Goal: Task Accomplishment & Management: Manage account settings

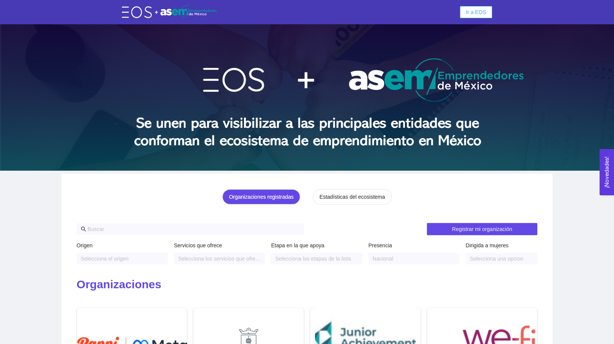
click at [478, 15] on span "Ir a EOS" at bounding box center [476, 12] width 20 height 8
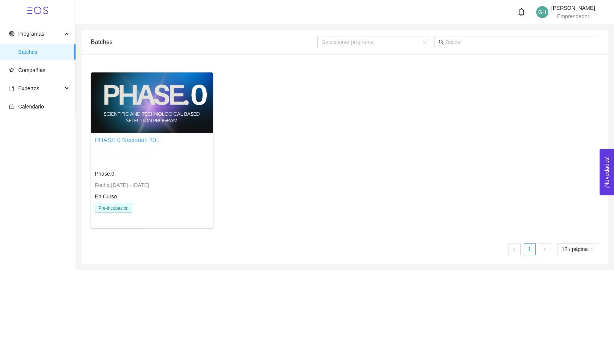
click at [128, 142] on link "PHASE.0 Nacional: 20..." at bounding box center [128, 140] width 66 height 6
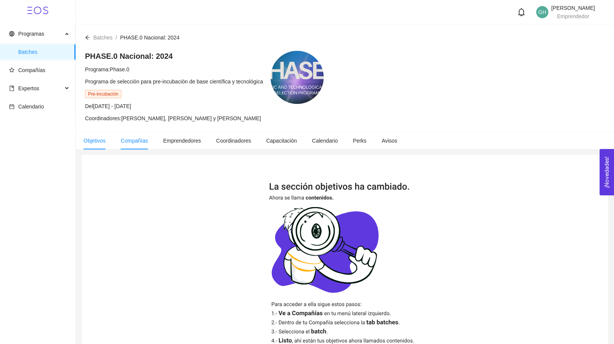
click at [129, 139] on span "Compañías" at bounding box center [134, 141] width 27 height 6
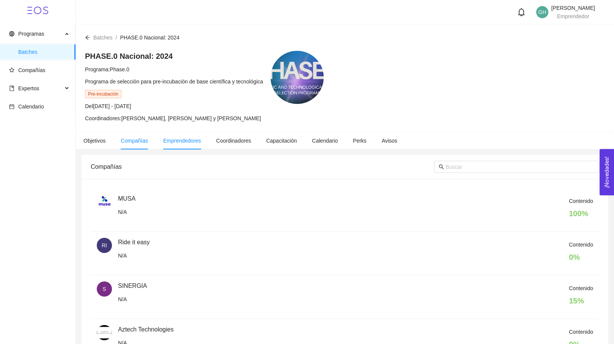
click at [178, 143] on span "Emprendedores" at bounding box center [182, 141] width 38 height 6
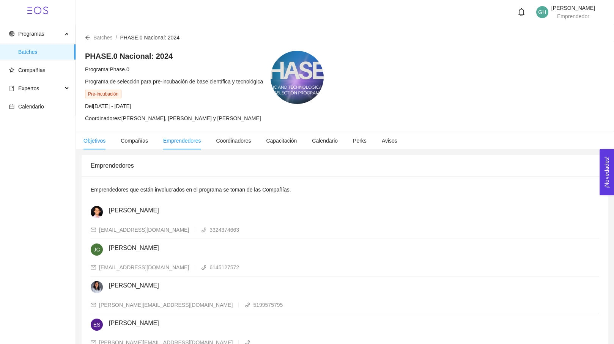
click at [92, 142] on span "Objetivos" at bounding box center [94, 141] width 22 height 6
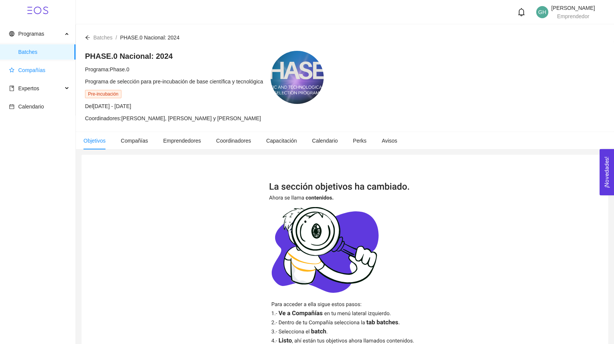
click at [32, 76] on span "Compañías" at bounding box center [39, 70] width 60 height 15
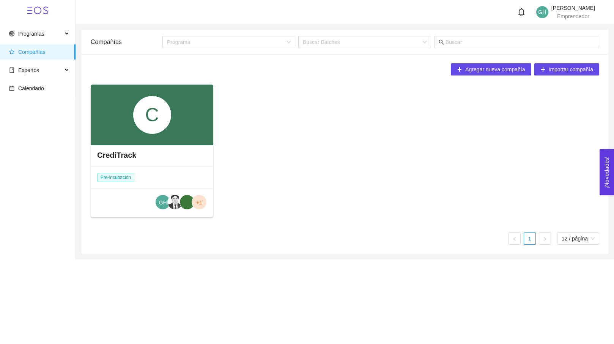
click at [131, 153] on h4 "CrediTrack" at bounding box center [116, 155] width 39 height 11
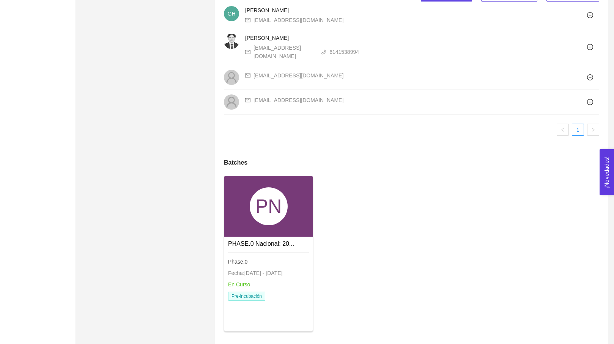
scroll to position [516, 0]
click at [265, 224] on div "PN" at bounding box center [268, 206] width 89 height 61
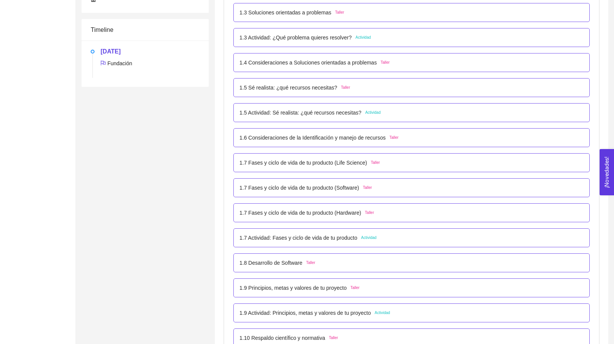
scroll to position [246, 0]
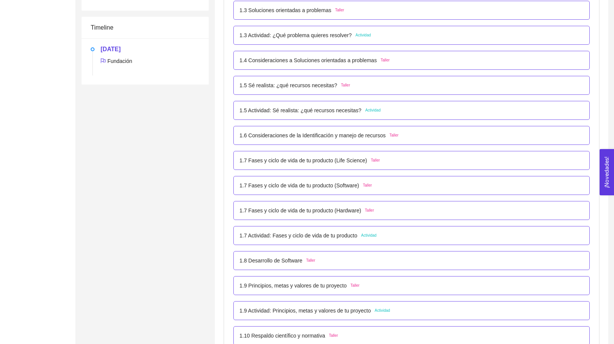
click at [317, 116] on div "1.5 Actividad: Sé realista: ¿qué recursos necesitas? Actividad" at bounding box center [411, 110] width 356 height 19
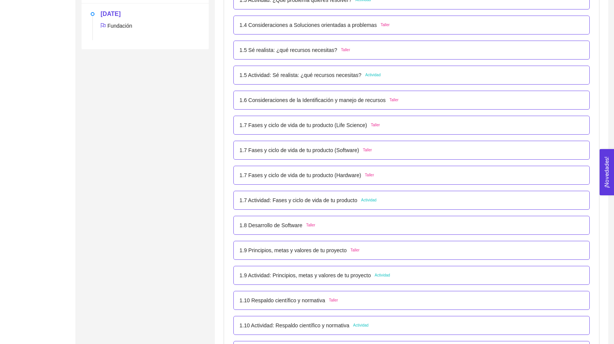
scroll to position [287, 0]
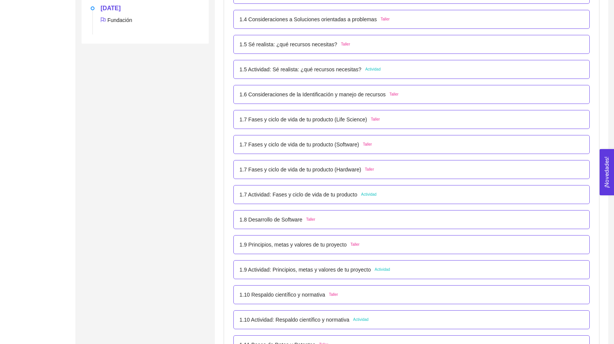
click at [324, 116] on p "1.7 Fases y ciclo de vida de tu producto (Life Science)" at bounding box center [303, 119] width 128 height 8
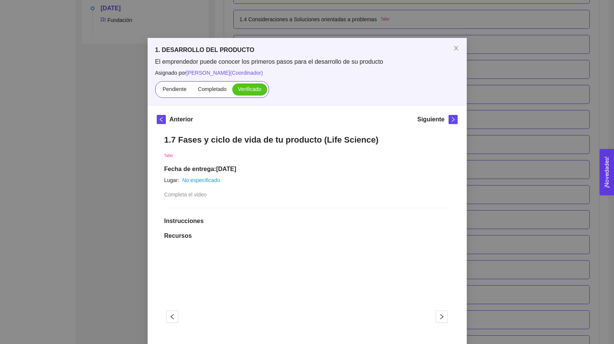
scroll to position [0, 0]
click at [497, 57] on div "1. DESARROLLO DEL PRODUCTO El emprendedor puede conocer los primeros pasos para…" at bounding box center [307, 172] width 614 height 344
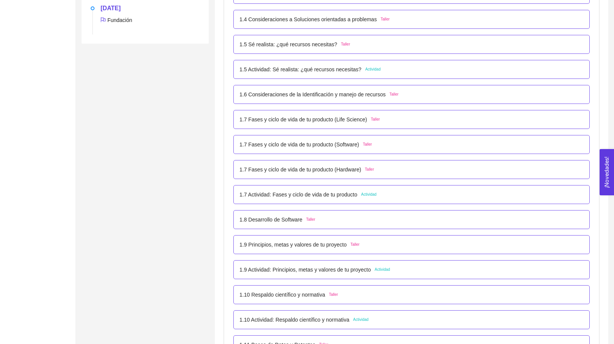
click at [336, 148] on p "1.7 Fases y ciclo de vida de tu producto (Software)" at bounding box center [299, 144] width 120 height 8
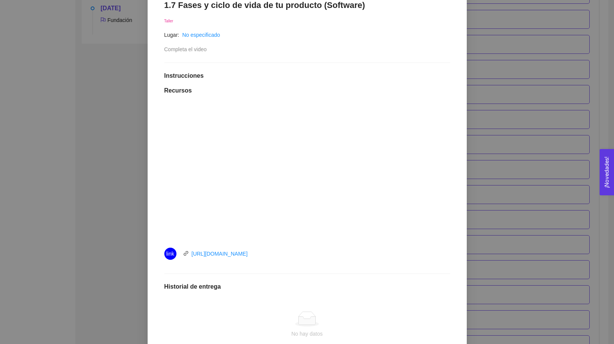
scroll to position [140, 0]
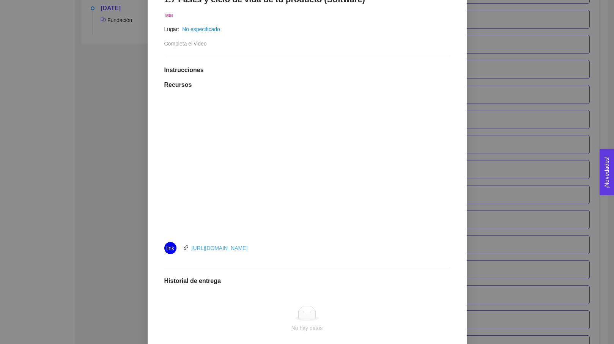
click at [236, 248] on link "[URL][DOMAIN_NAME]" at bounding box center [220, 248] width 56 height 6
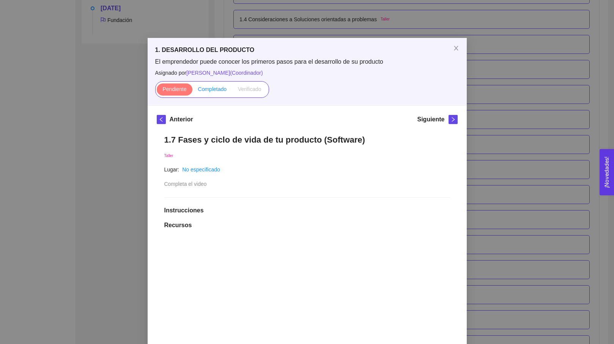
scroll to position [0, 0]
click at [216, 90] on span "Completado" at bounding box center [212, 89] width 29 height 6
click at [192, 91] on input "Completado" at bounding box center [192, 91] width 0 height 0
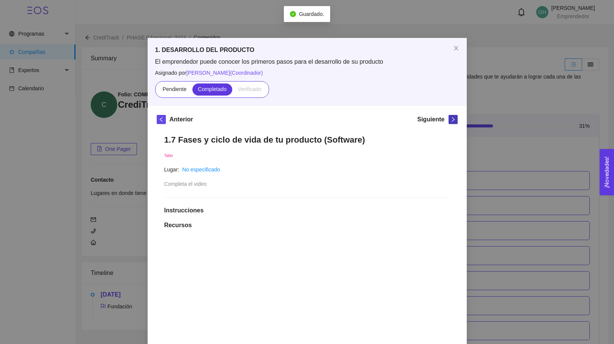
click at [455, 116] on button "button" at bounding box center [453, 119] width 9 height 9
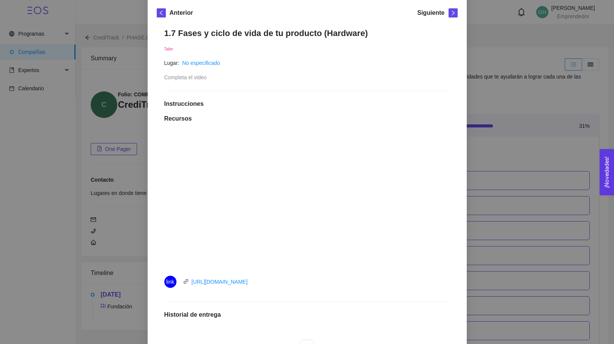
scroll to position [65, 0]
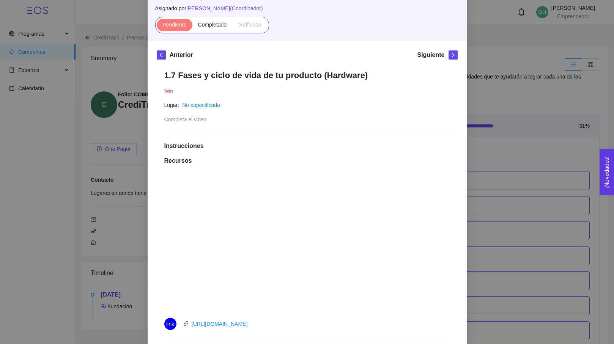
click at [239, 320] on div "[URL][DOMAIN_NAME]" at bounding box center [220, 324] width 56 height 8
click at [228, 324] on link "[URL][DOMAIN_NAME]" at bounding box center [220, 324] width 56 height 6
click at [213, 24] on span "Completado" at bounding box center [212, 25] width 29 height 6
click at [192, 27] on input "Completado" at bounding box center [192, 27] width 0 height 0
click at [452, 56] on icon "right" at bounding box center [453, 54] width 5 height 5
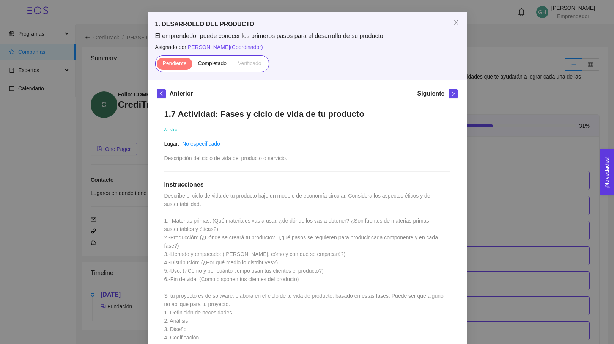
scroll to position [8, 0]
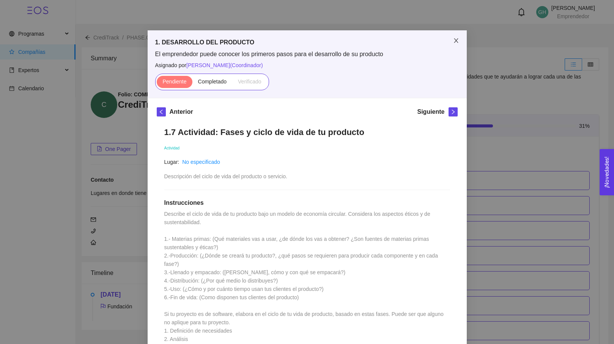
click at [456, 39] on icon "close" at bounding box center [456, 41] width 6 height 6
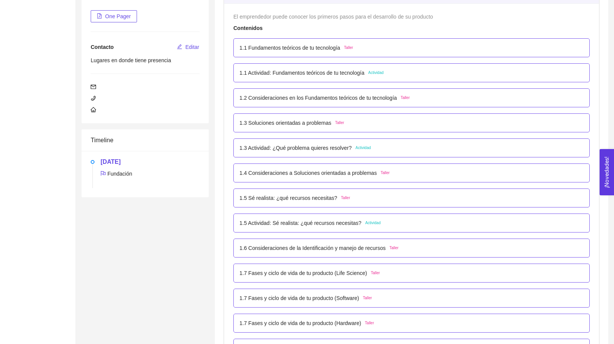
scroll to position [136, 0]
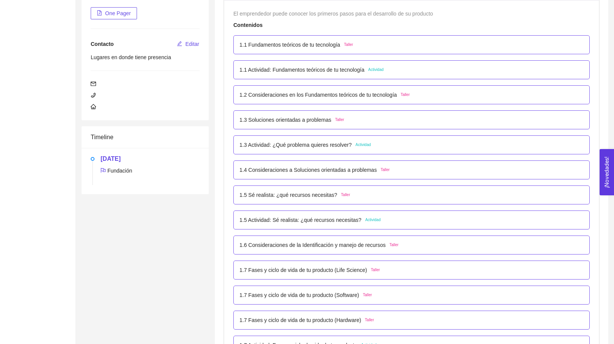
click at [320, 146] on p "1.3 Actividad: ¿Qué problema quieres resolver?" at bounding box center [295, 145] width 112 height 8
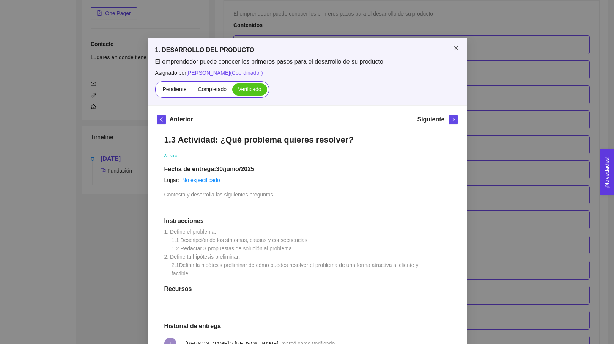
scroll to position [0, 0]
click at [460, 49] on span "Close" at bounding box center [456, 48] width 21 height 21
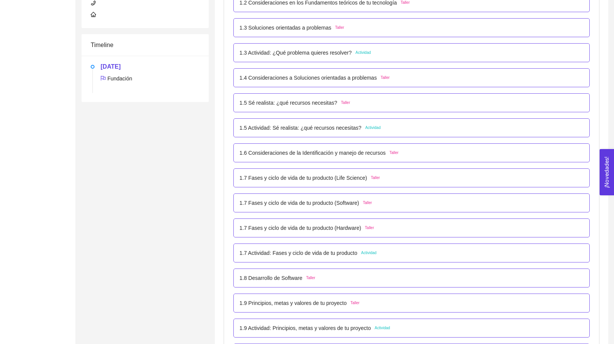
scroll to position [234, 0]
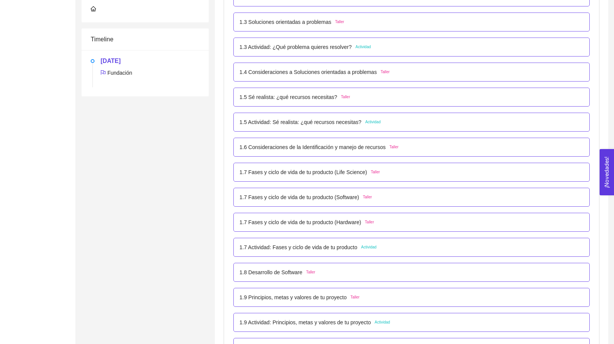
click at [397, 123] on div "1.5 Actividad: Sé realista: ¿qué recursos necesitas? Actividad" at bounding box center [411, 122] width 344 height 8
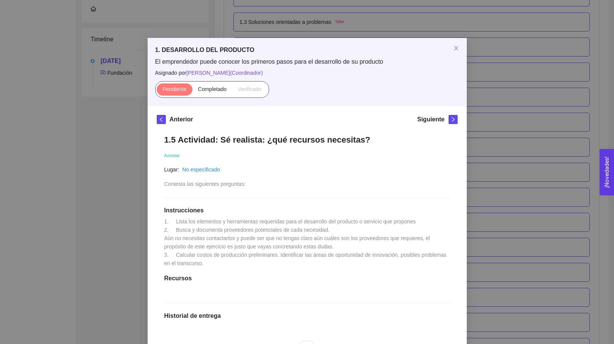
scroll to position [0, 0]
click at [455, 54] on span "Close" at bounding box center [456, 48] width 21 height 21
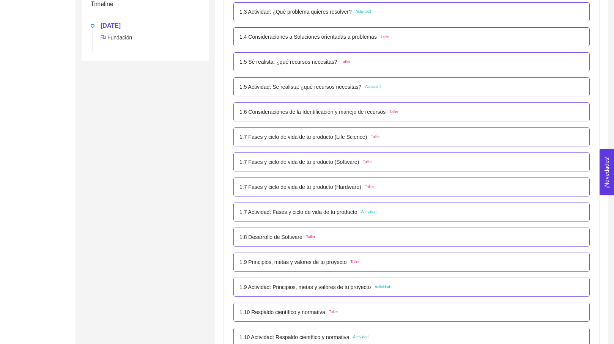
scroll to position [284, 0]
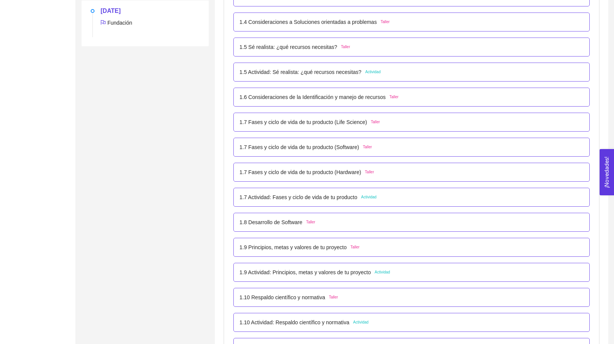
click at [367, 96] on p "1.6 Consideraciones de la Identificación y manejo de recursos" at bounding box center [312, 97] width 146 height 8
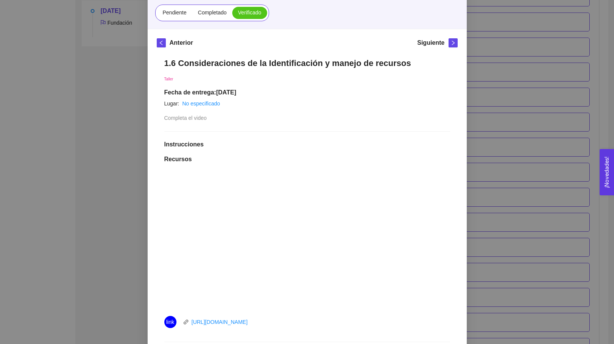
scroll to position [35, 0]
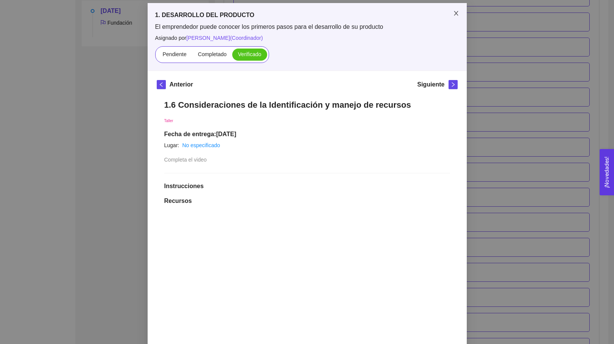
click at [459, 14] on icon "close" at bounding box center [456, 13] width 6 height 6
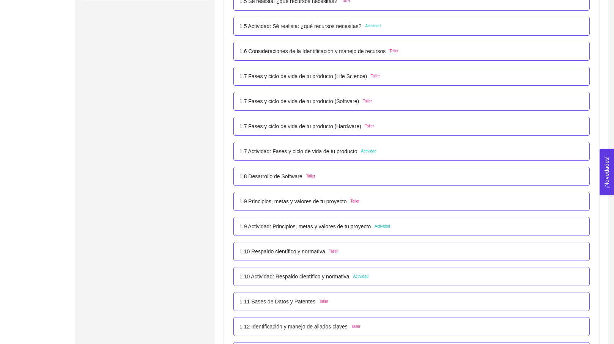
scroll to position [345, 0]
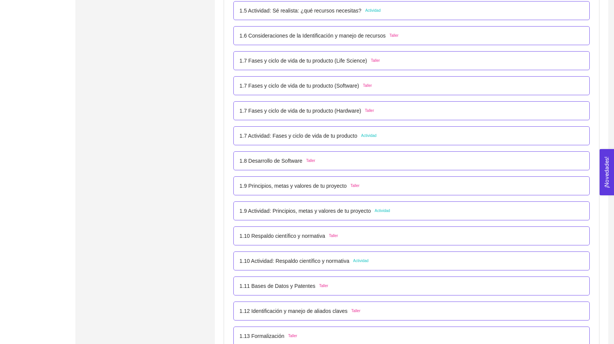
click at [315, 165] on div "1.8 Desarrollo de Software Taller" at bounding box center [277, 161] width 76 height 8
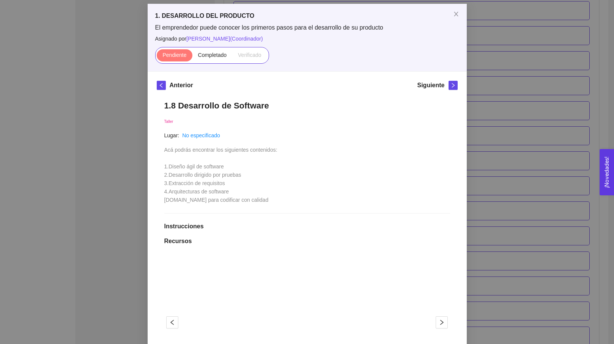
scroll to position [39, 0]
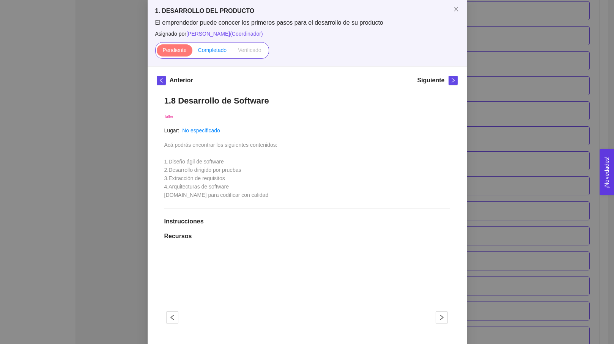
click at [212, 47] on span "Completado" at bounding box center [212, 50] width 29 height 6
click at [192, 52] on input "Completado" at bounding box center [192, 52] width 0 height 0
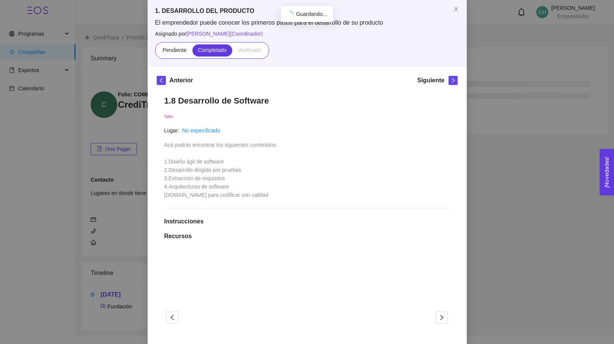
scroll to position [0, 0]
click at [456, 82] on span "right" at bounding box center [453, 80] width 8 height 5
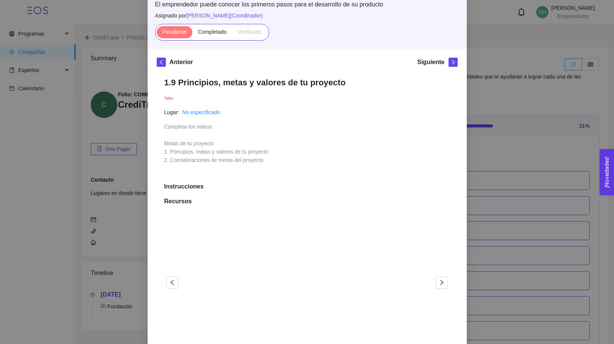
scroll to position [54, 0]
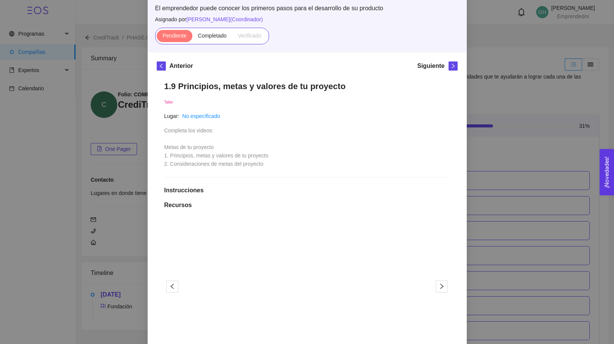
click at [213, 43] on div "Pendiente Completado Verificado" at bounding box center [212, 36] width 114 height 17
click at [212, 37] on span "Completado" at bounding box center [212, 36] width 29 height 6
click at [192, 38] on input "Completado" at bounding box center [192, 38] width 0 height 0
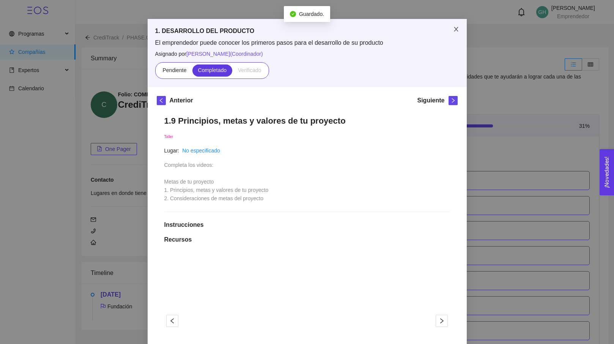
click at [457, 26] on span "Close" at bounding box center [456, 29] width 21 height 21
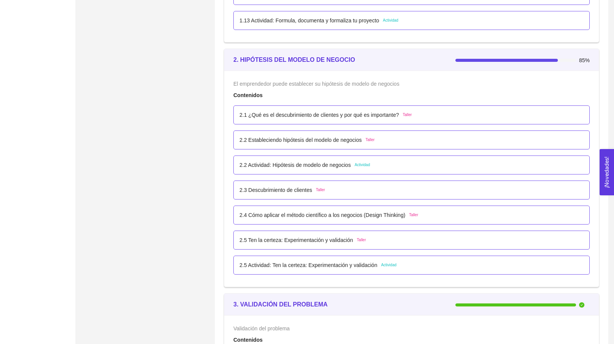
scroll to position [694, 0]
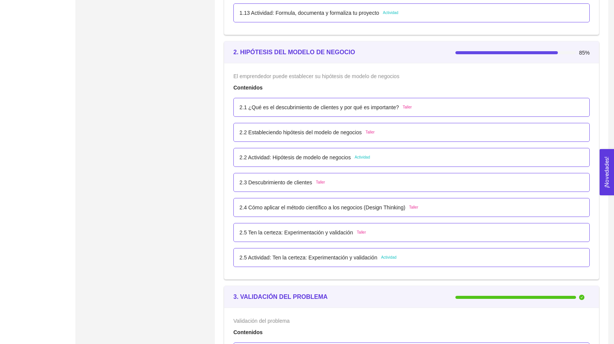
click at [352, 255] on p "2.5 Actividad: Ten la certeza: Experimentación y validación" at bounding box center [308, 258] width 138 height 8
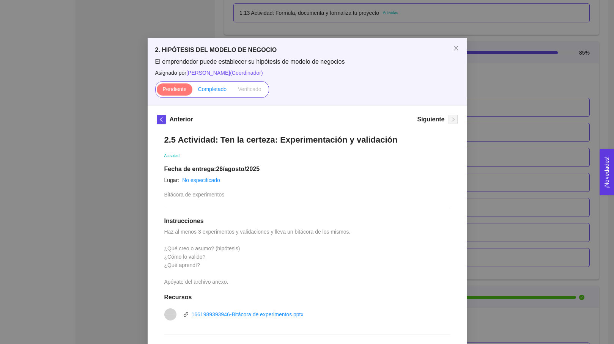
scroll to position [0, 0]
click at [206, 87] on span "Completado" at bounding box center [212, 89] width 29 height 6
click at [192, 91] on input "Completado" at bounding box center [192, 91] width 0 height 0
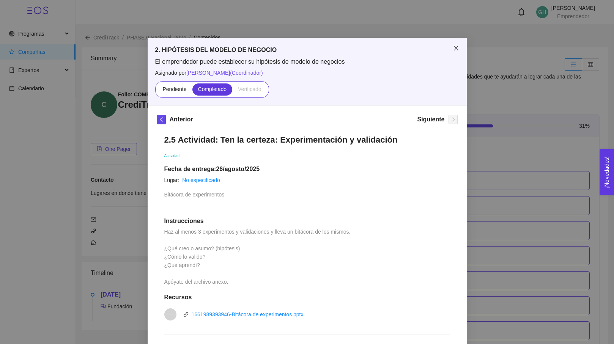
click at [451, 50] on span "Close" at bounding box center [456, 48] width 21 height 21
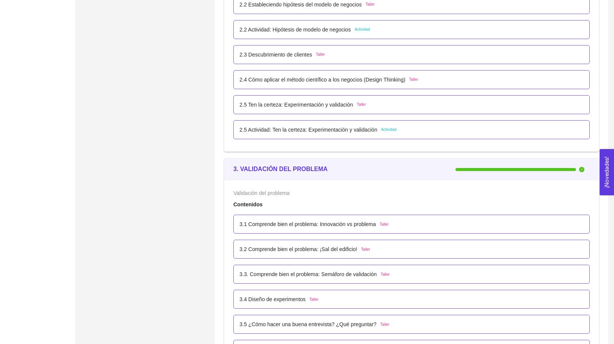
scroll to position [819, 0]
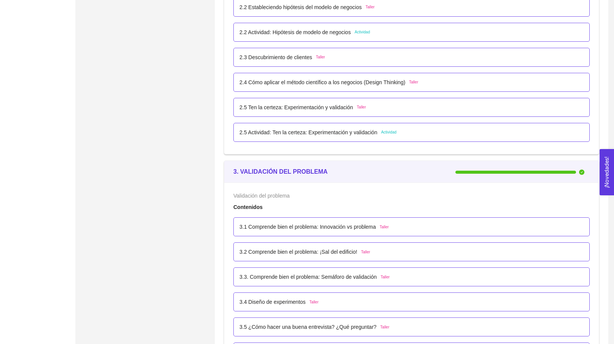
click at [397, 31] on div "2.2 Actividad: Hipótesis de modelo de negocios Actividad" at bounding box center [411, 32] width 344 height 8
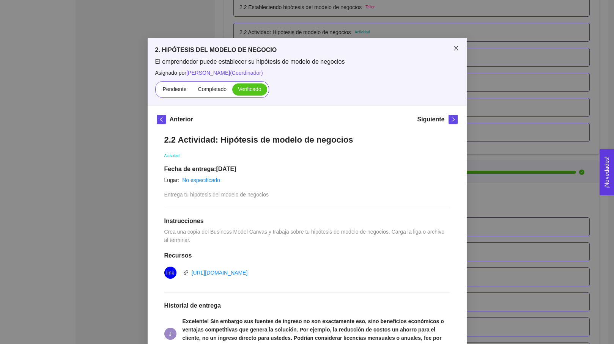
click at [458, 43] on span "Close" at bounding box center [456, 48] width 21 height 21
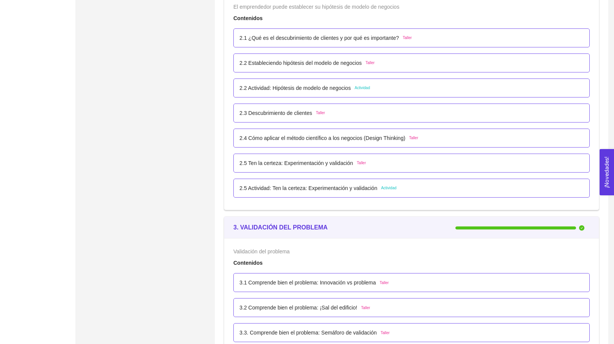
scroll to position [758, 0]
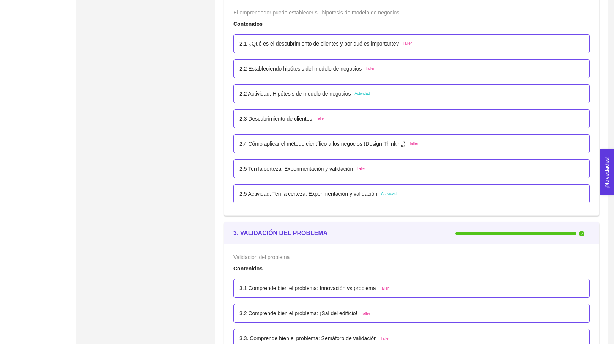
click at [401, 63] on div "2.2 Estableciendo hipótesis del modelo de negocios Taller" at bounding box center [411, 68] width 356 height 19
click at [391, 77] on div "2.2 Estableciendo hipótesis del modelo de negocios Taller" at bounding box center [411, 68] width 356 height 19
click at [375, 68] on span "Taller" at bounding box center [369, 69] width 9 height 6
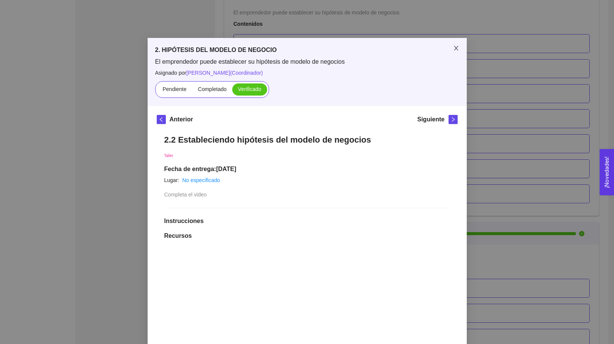
click at [456, 47] on icon "close" at bounding box center [456, 48] width 6 height 6
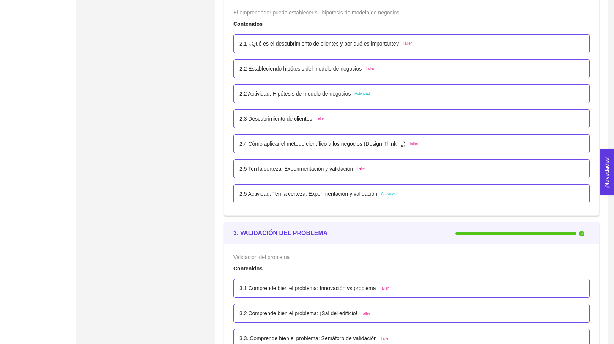
click at [412, 40] on div "2.1 ¿Qué es el descubrimiento de clientes y por qué es importante? Taller" at bounding box center [325, 43] width 172 height 8
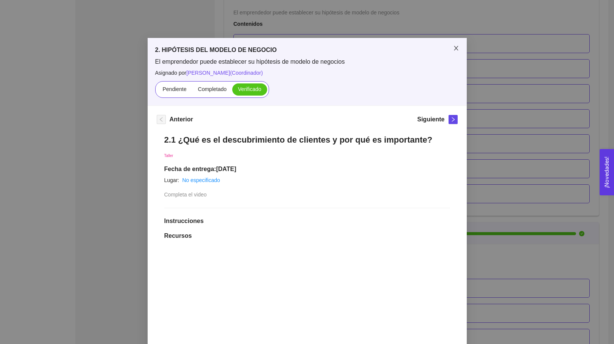
click at [458, 46] on icon "close" at bounding box center [456, 48] width 6 height 6
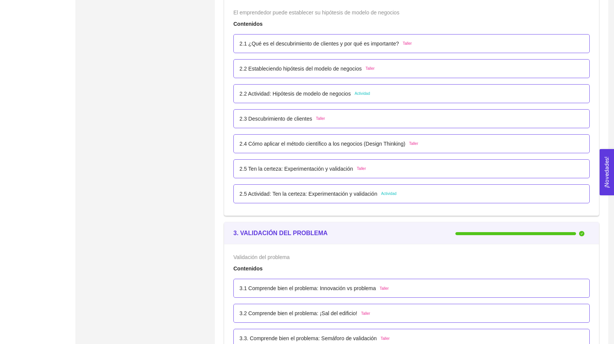
click at [390, 89] on div "2.2 Actividad: Hipótesis de modelo de negocios Actividad" at bounding box center [411, 93] width 356 height 19
click at [403, 95] on div "2.2 Actividad: Hipótesis de modelo de negocios Actividad" at bounding box center [411, 94] width 344 height 8
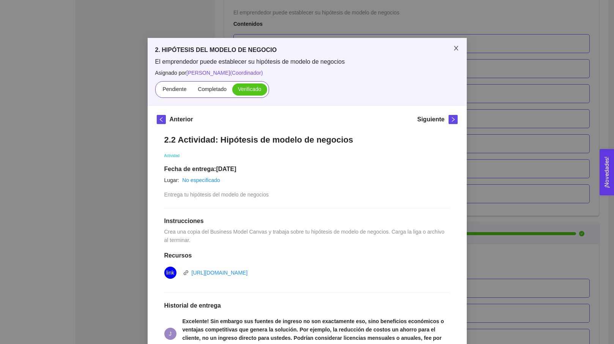
click at [453, 46] on icon "close" at bounding box center [456, 48] width 6 height 6
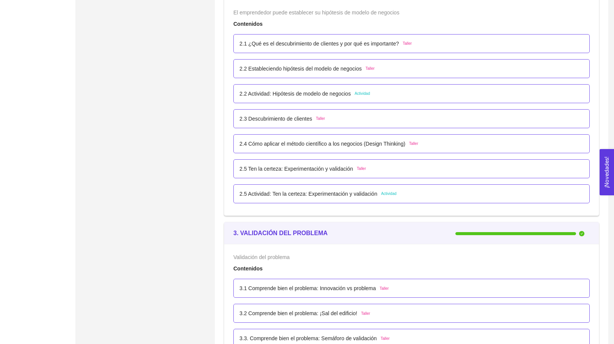
click at [367, 140] on p "2.4 Cómo aplicar el método científico a los negocios (Design Thinking)" at bounding box center [322, 144] width 166 height 8
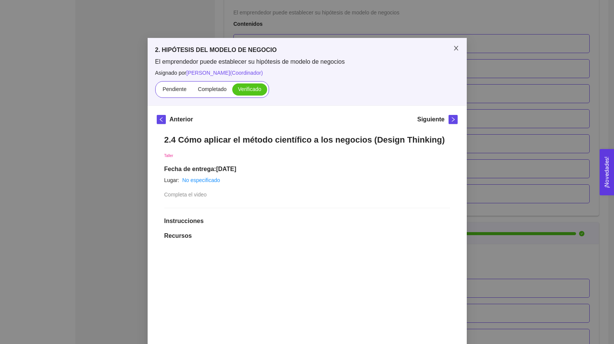
click at [453, 50] on icon "close" at bounding box center [456, 48] width 6 height 6
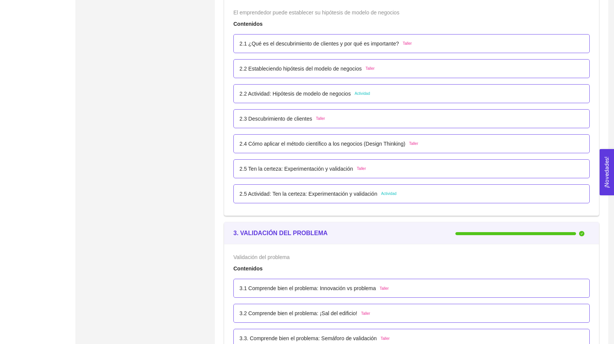
click at [372, 164] on div "2.5 Ten la certeza: Experimentación y validación Taller" at bounding box center [411, 168] width 356 height 19
click at [383, 171] on div "2.5 Ten la certeza: Experimentación y validación Taller" at bounding box center [411, 169] width 344 height 8
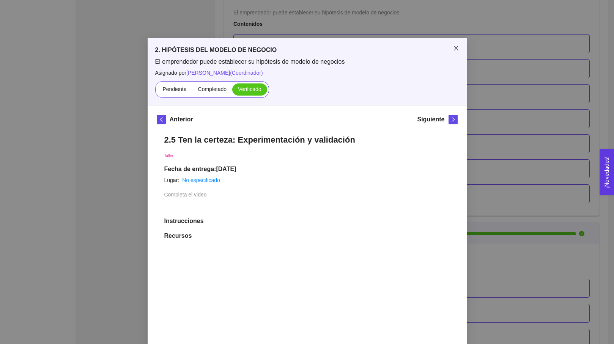
click at [458, 42] on span "Close" at bounding box center [456, 48] width 21 height 21
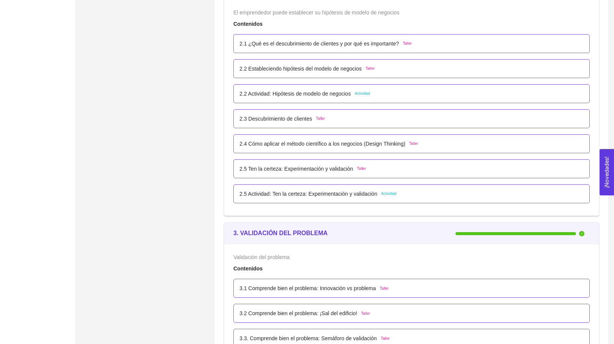
click at [372, 182] on li "2.5 Actividad: Ten la certeza: Experimentación y validación Actividad" at bounding box center [411, 193] width 356 height 25
click at [372, 196] on p "2.5 Actividad: Ten la certeza: Experimentación y validación" at bounding box center [308, 194] width 138 height 8
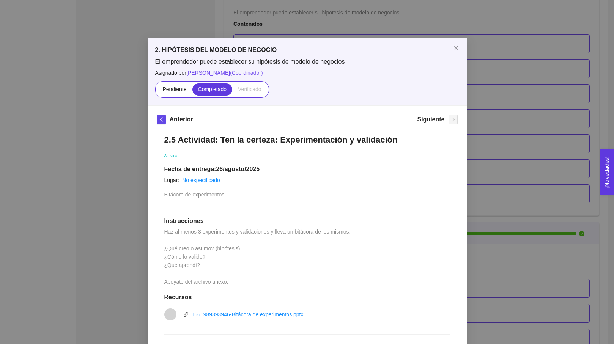
click at [254, 90] on span "Verificado" at bounding box center [249, 89] width 23 height 6
click at [458, 46] on icon "close" at bounding box center [456, 48] width 6 height 6
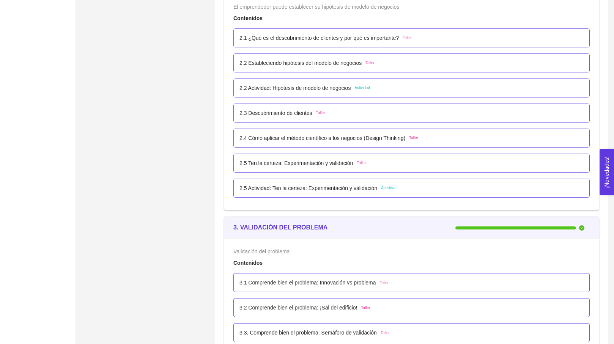
scroll to position [745, 0]
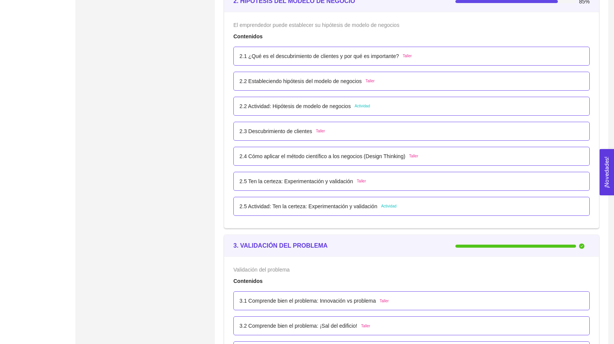
click at [374, 208] on p "2.5 Actividad: Ten la certeza: Experimentación y validación" at bounding box center [308, 206] width 138 height 8
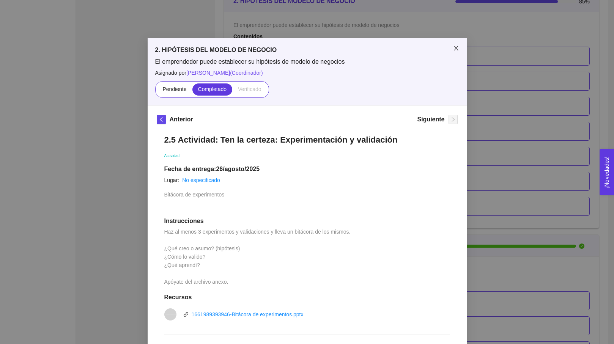
scroll to position [0, 0]
click at [455, 54] on span "Close" at bounding box center [456, 48] width 21 height 21
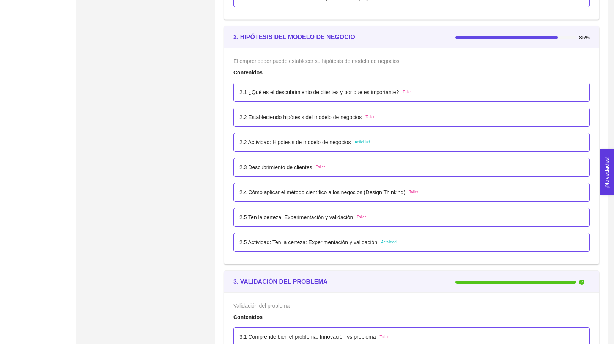
scroll to position [698, 0]
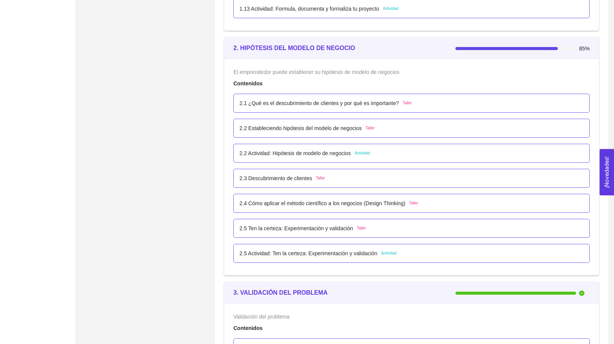
click at [418, 223] on div "2.5 Ten la certeza: Experimentación y validación Taller" at bounding box center [411, 228] width 356 height 19
click at [355, 233] on div "2.5 Ten la certeza: Experimentación y validación Taller" at bounding box center [411, 228] width 356 height 19
click at [348, 224] on p "2.5 Ten la certeza: Experimentación y validación" at bounding box center [295, 228] width 113 height 8
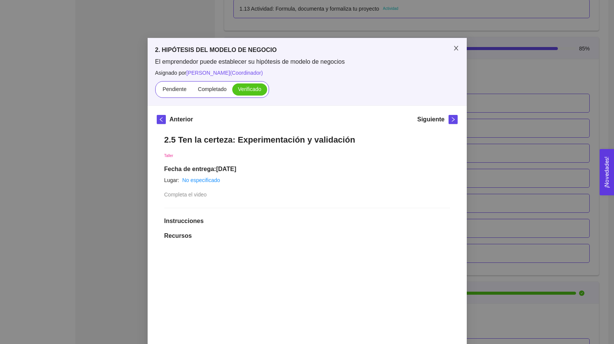
click at [455, 44] on span "Close" at bounding box center [456, 48] width 21 height 21
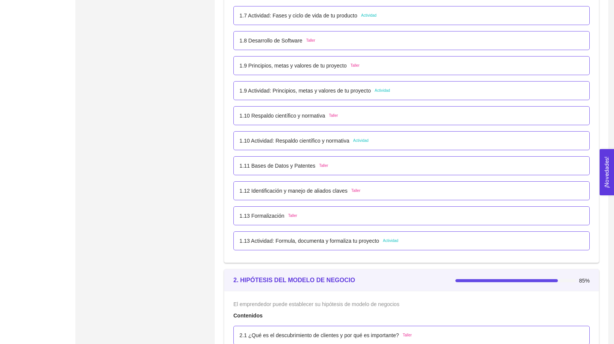
scroll to position [479, 0]
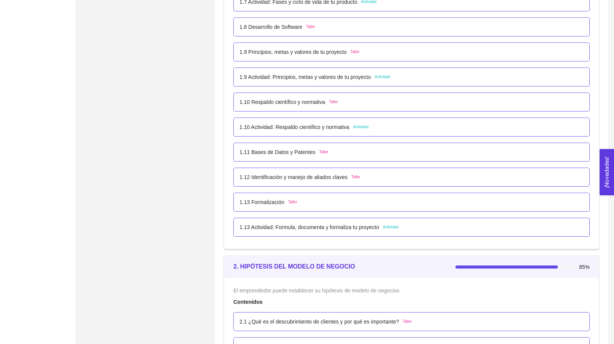
click at [340, 177] on p "1.12 Identificación y manejo de aliados claves" at bounding box center [293, 177] width 108 height 8
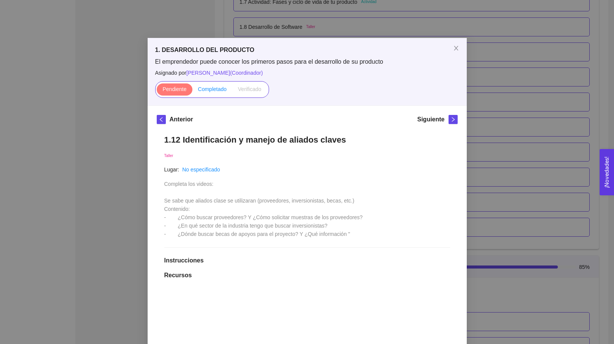
click at [217, 87] on span "Completado" at bounding box center [212, 89] width 29 height 6
click at [192, 91] on input "Completado" at bounding box center [192, 91] width 0 height 0
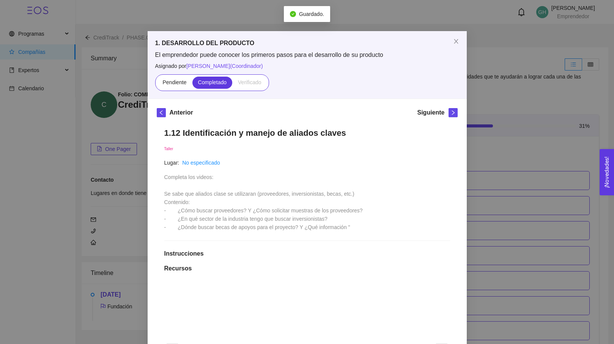
scroll to position [0, 0]
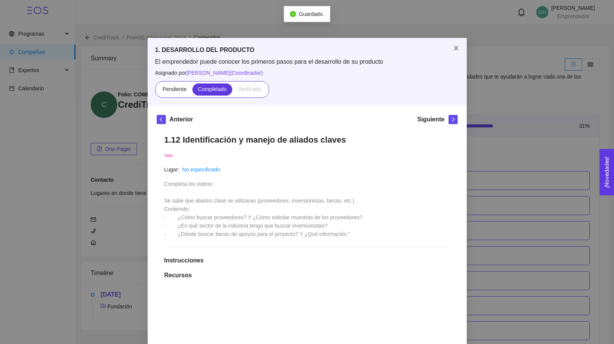
click at [459, 47] on span "Close" at bounding box center [456, 48] width 21 height 21
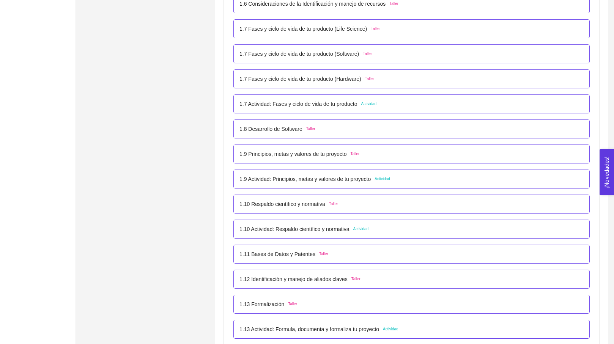
scroll to position [389, 0]
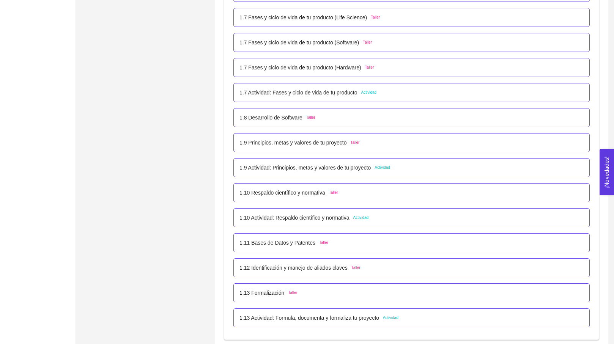
click at [326, 116] on div "1.8 Desarrollo de Software Taller" at bounding box center [411, 117] width 344 height 8
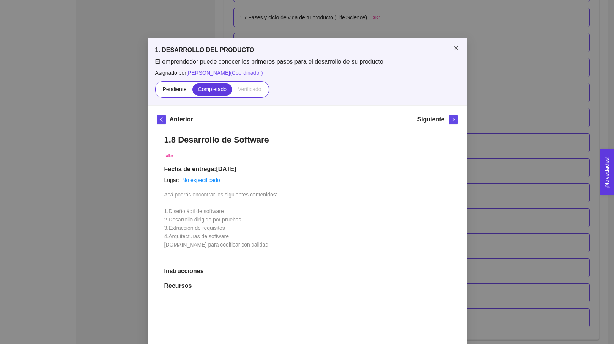
click at [457, 47] on icon "close" at bounding box center [456, 48] width 4 height 5
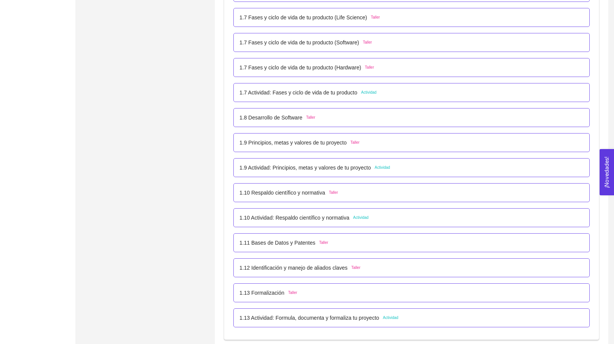
click at [361, 66] on p "1.7 Fases y ciclo de vida de tu producto (Hardware)" at bounding box center [300, 67] width 122 height 8
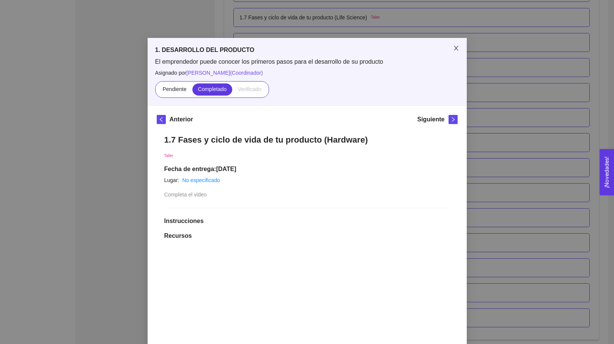
click at [450, 47] on span "Close" at bounding box center [456, 48] width 21 height 21
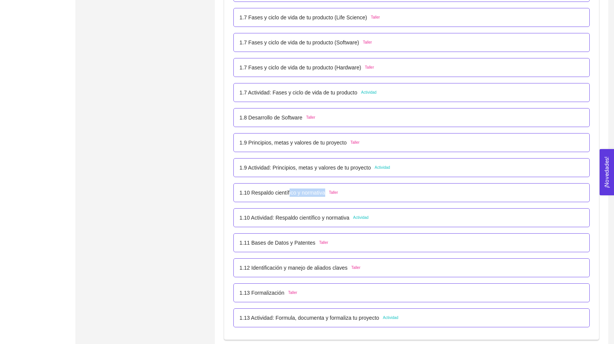
click at [291, 196] on p "1.10 Respaldo científico y normativa" at bounding box center [282, 193] width 86 height 8
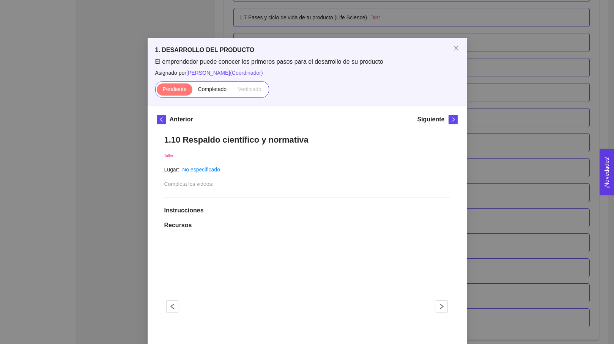
scroll to position [29, 0]
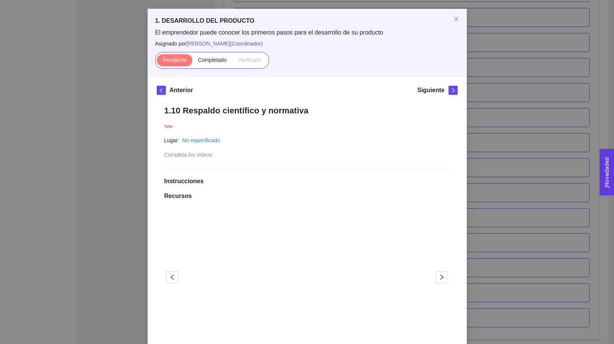
click at [216, 51] on div "El emprendedor puede conocer los primeros pasos para el desarrollo de su produc…" at bounding box center [307, 48] width 304 height 40
click at [215, 58] on span "Completado" at bounding box center [212, 60] width 29 height 6
click at [192, 62] on input "Completado" at bounding box center [192, 62] width 0 height 0
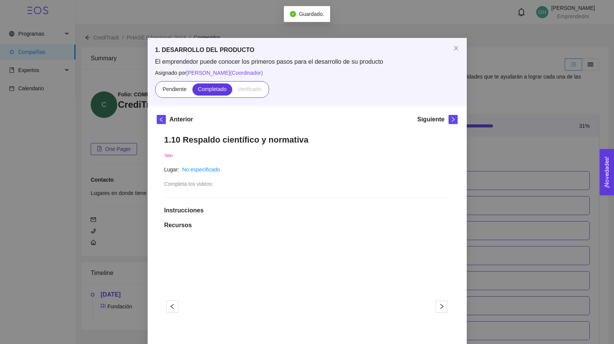
scroll to position [0, 0]
click at [455, 47] on icon "close" at bounding box center [456, 48] width 4 height 5
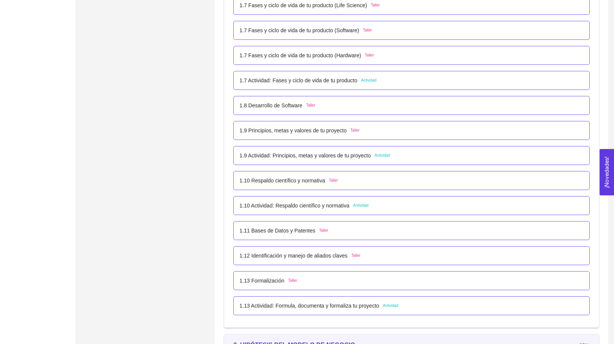
scroll to position [403, 0]
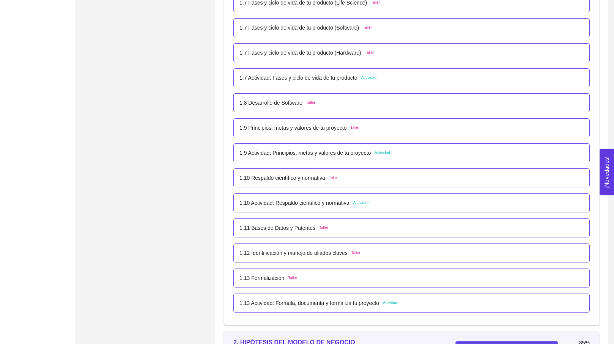
click at [289, 177] on p "1.10 Respaldo científico y normativa" at bounding box center [282, 178] width 86 height 8
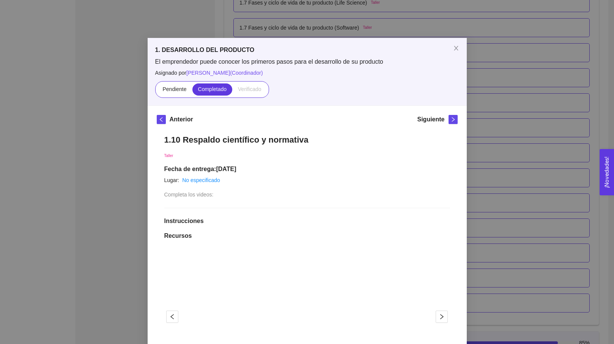
scroll to position [0, 0]
click at [457, 49] on icon "close" at bounding box center [456, 48] width 6 height 6
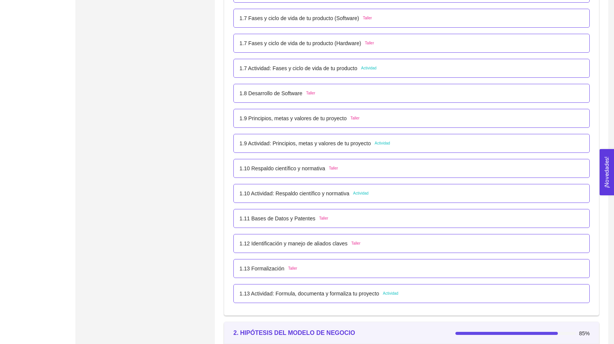
scroll to position [414, 0]
click at [345, 216] on div "1.11 Bases de Datos y Patentes Taller" at bounding box center [411, 218] width 344 height 8
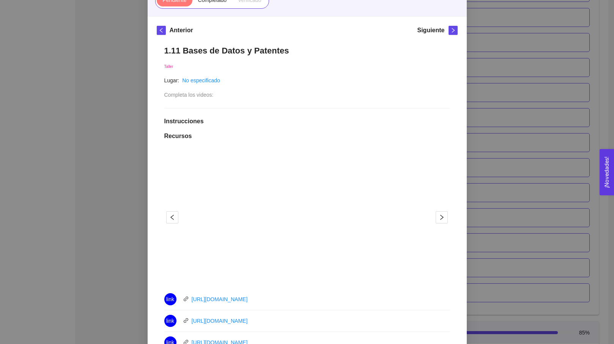
scroll to position [0, 0]
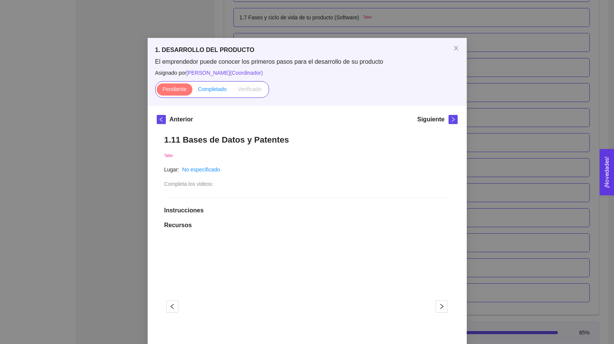
click at [211, 87] on span "Completado" at bounding box center [212, 89] width 29 height 6
click at [192, 91] on input "Completado" at bounding box center [192, 91] width 0 height 0
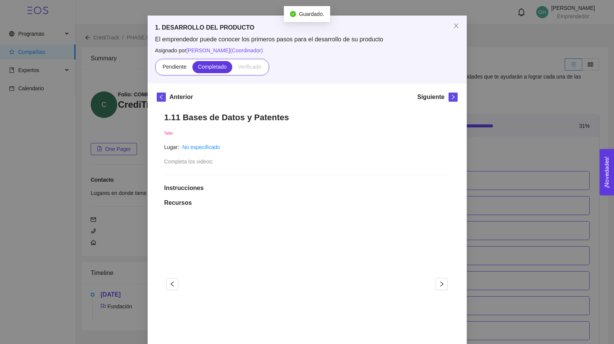
scroll to position [43, 0]
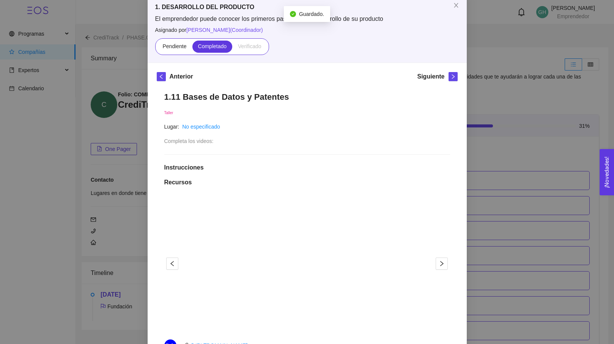
click at [450, 71] on div "Anterior Siguiente 1.11 Bases de Datos y Patentes Taller Lugar: No especificado…" at bounding box center [307, 301] width 319 height 477
click at [452, 79] on icon "right" at bounding box center [453, 76] width 5 height 5
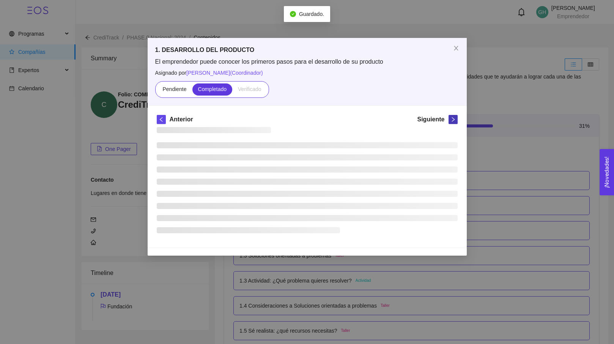
scroll to position [0, 0]
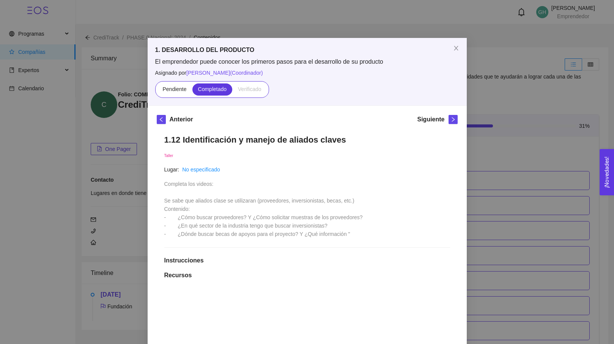
click at [452, 115] on div "Anterior Siguiente 1.12 Identificación y manejo de aliados claves Taller Lugar:…" at bounding box center [307, 348] width 319 height 484
click at [453, 122] on icon "right" at bounding box center [453, 119] width 5 height 5
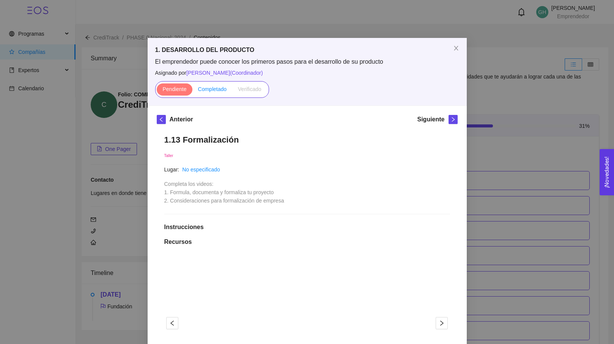
click at [210, 85] on label "Completado" at bounding box center [212, 89] width 40 height 12
click at [192, 91] on input "Completado" at bounding box center [192, 91] width 0 height 0
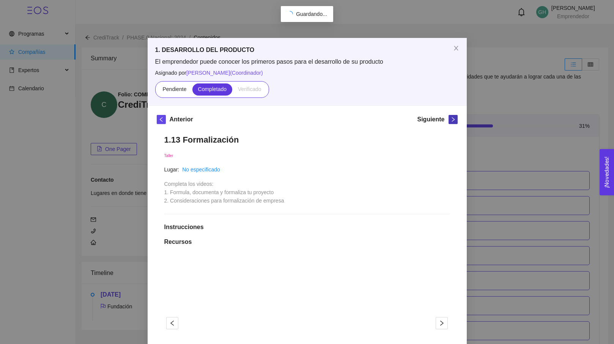
click at [455, 120] on icon "right" at bounding box center [453, 119] width 5 height 5
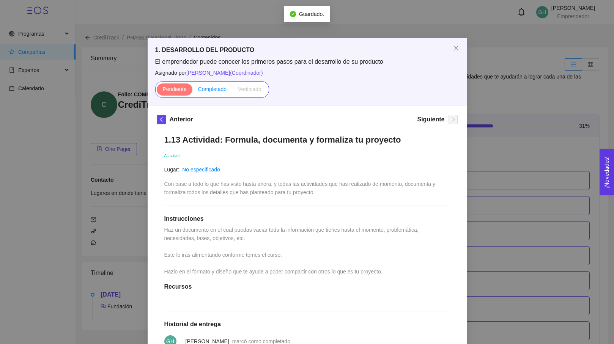
click at [209, 83] on label "Completado" at bounding box center [212, 89] width 40 height 12
click at [192, 91] on input "Completado" at bounding box center [192, 91] width 0 height 0
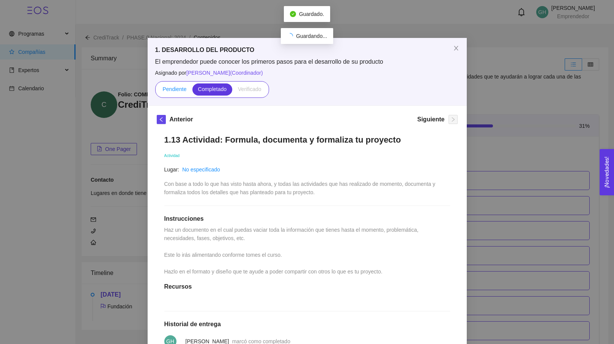
click at [182, 91] on span "Pendiente" at bounding box center [174, 89] width 24 height 6
click at [157, 91] on input "Pendiente" at bounding box center [157, 91] width 0 height 0
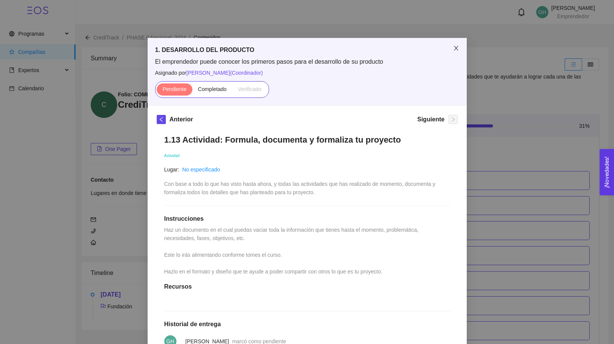
click at [455, 49] on icon "close" at bounding box center [456, 48] width 4 height 5
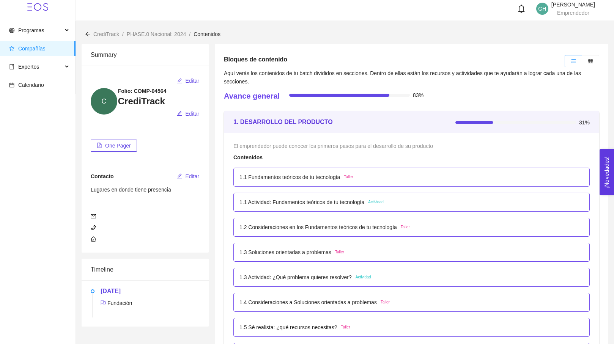
scroll to position [5, 0]
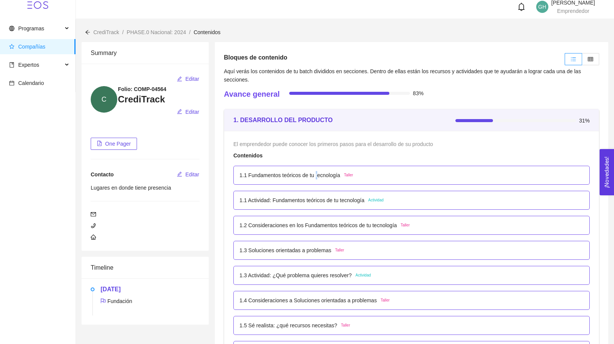
click at [320, 176] on p "1.1 Fundamentos teóricos de tu tecnología" at bounding box center [289, 175] width 101 height 8
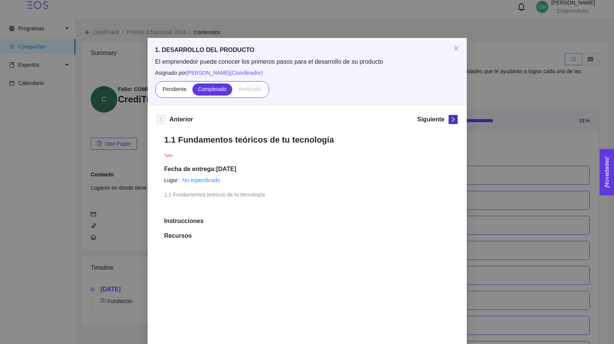
click at [453, 123] on button "button" at bounding box center [453, 119] width 9 height 9
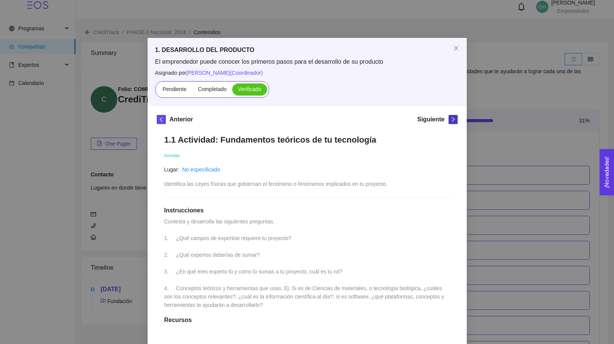
click at [453, 123] on button "button" at bounding box center [453, 119] width 9 height 9
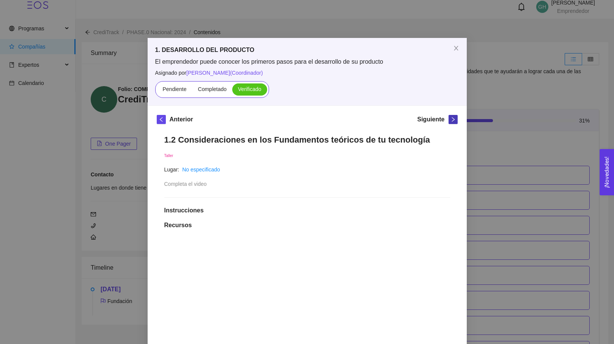
click at [453, 123] on button "button" at bounding box center [453, 119] width 9 height 9
click at [452, 123] on button "button" at bounding box center [453, 119] width 9 height 9
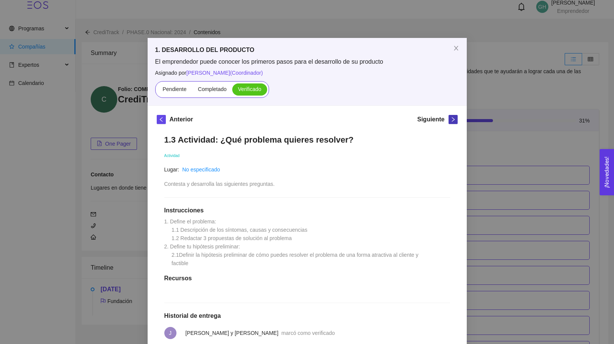
click at [452, 123] on button "button" at bounding box center [453, 119] width 9 height 9
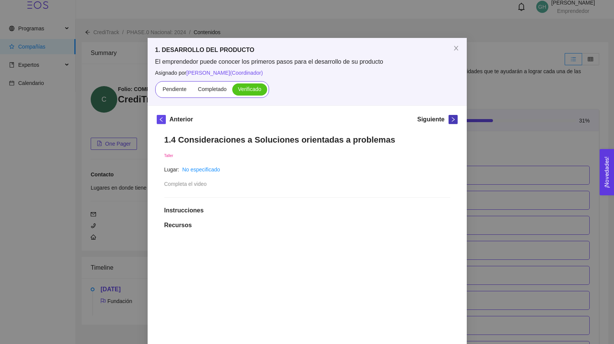
click at [452, 123] on button "button" at bounding box center [453, 119] width 9 height 9
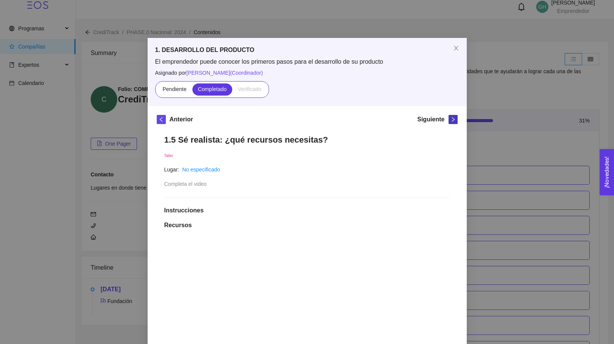
click at [452, 123] on button "button" at bounding box center [453, 119] width 9 height 9
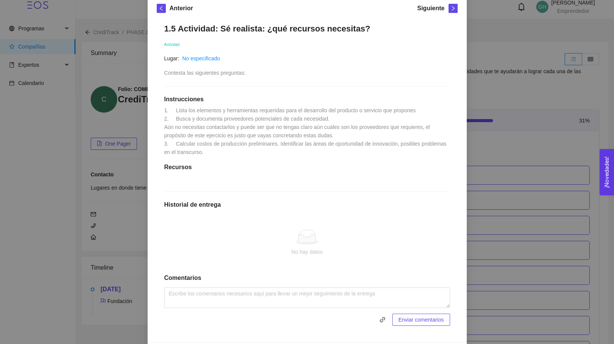
scroll to position [123, 0]
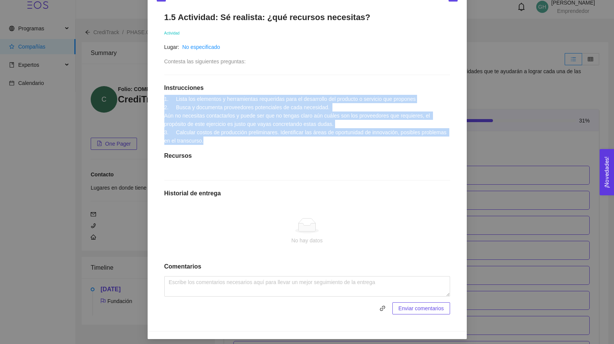
drag, startPoint x: 235, startPoint y: 140, endPoint x: 163, endPoint y: 99, distance: 82.5
click at [163, 99] on div "1.5 Actividad: Sé realista: ¿qué recursos necesitas? Actividad Lugar: No especi…" at bounding box center [307, 164] width 301 height 318
copy span "1. Lista los elementos y herramientas requeridas para el desarrollo del product…"
